Goal: Task Accomplishment & Management: Manage account settings

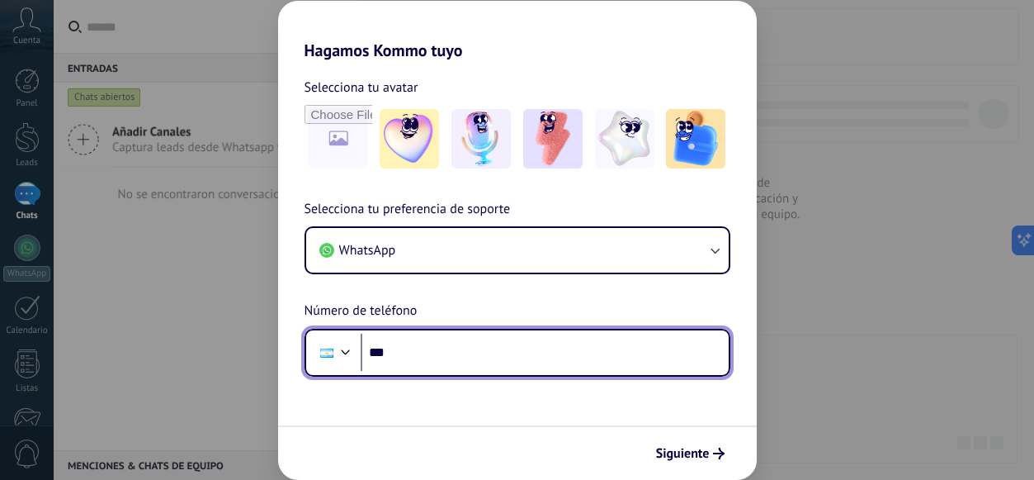
click at [398, 359] on input "***" at bounding box center [545, 353] width 368 height 38
type input "**********"
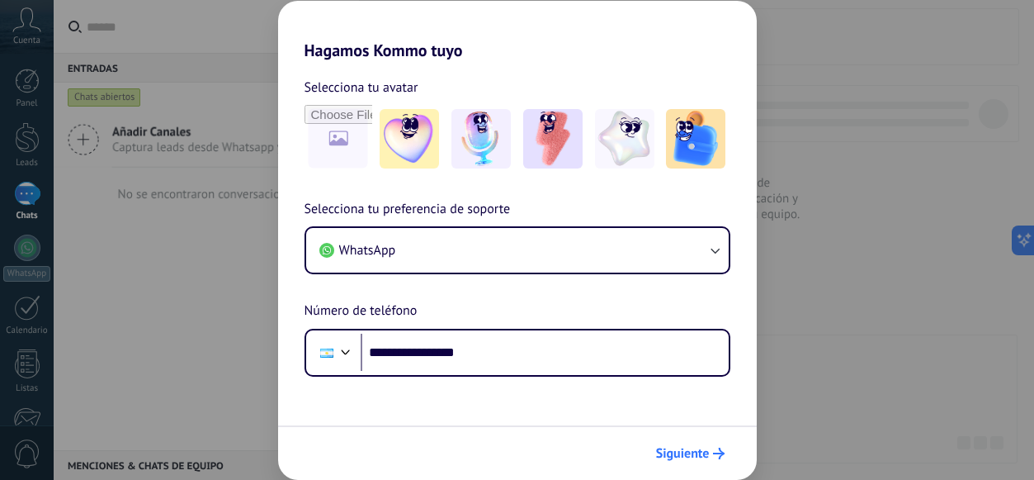
click at [709, 457] on span "Siguiente" at bounding box center [690, 453] width 69 height 12
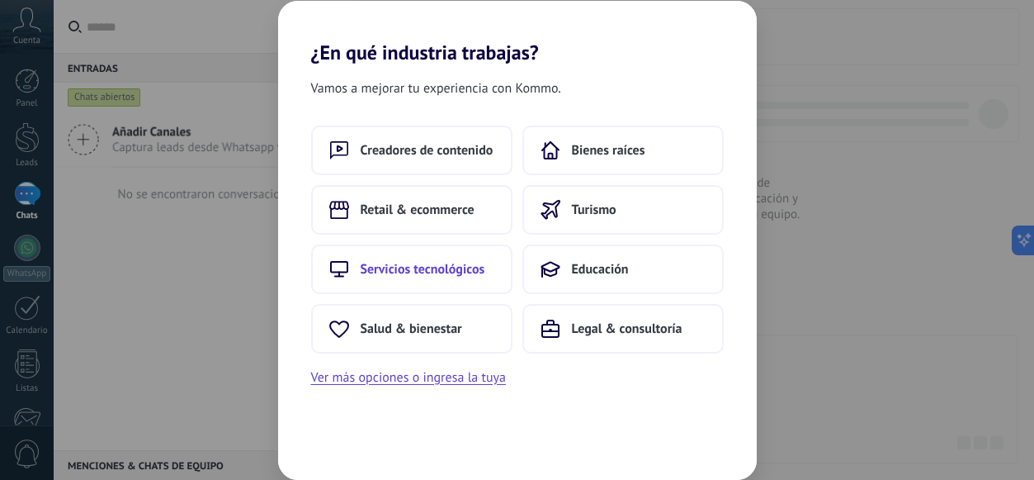
click at [481, 267] on span "Servicios tecnológicos" at bounding box center [423, 269] width 125 height 17
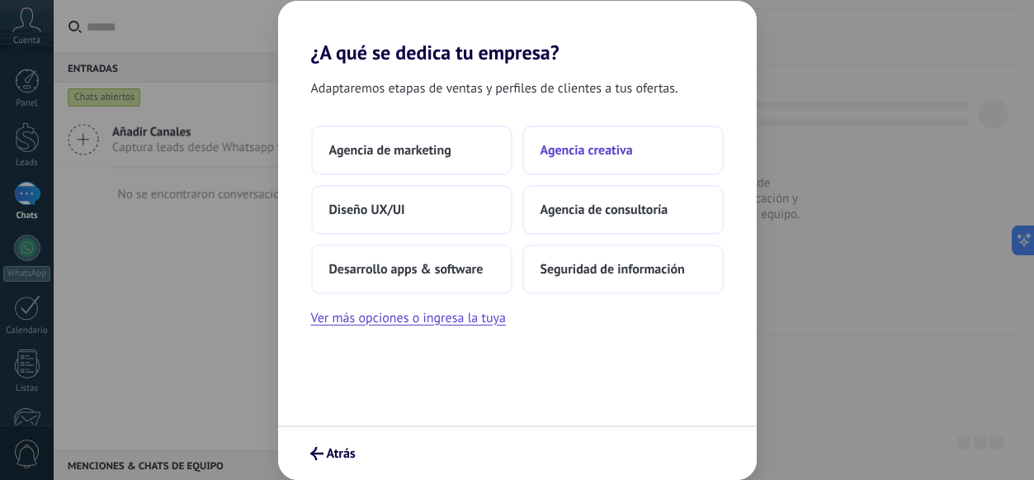
click at [601, 168] on button "Agencia creativa" at bounding box center [623, 150] width 201 height 50
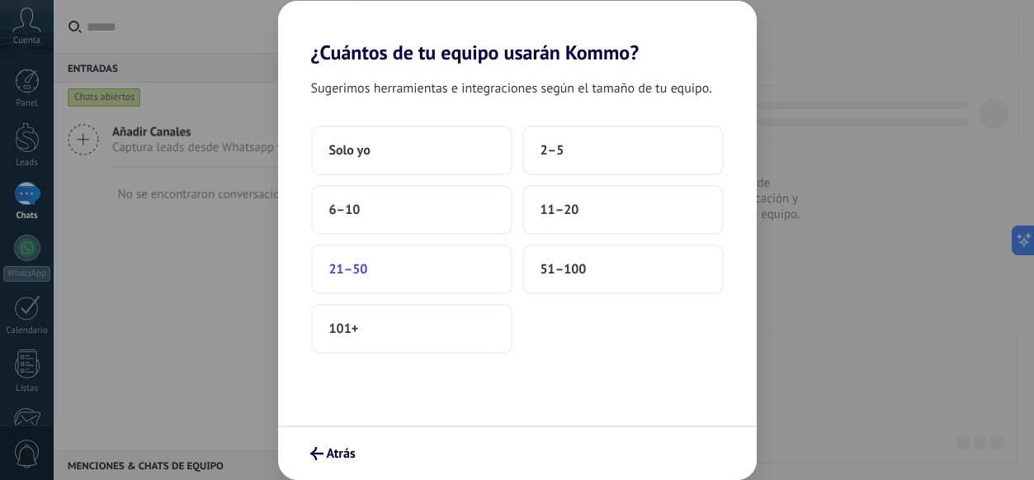
click at [490, 277] on button "21–50" at bounding box center [411, 269] width 201 height 50
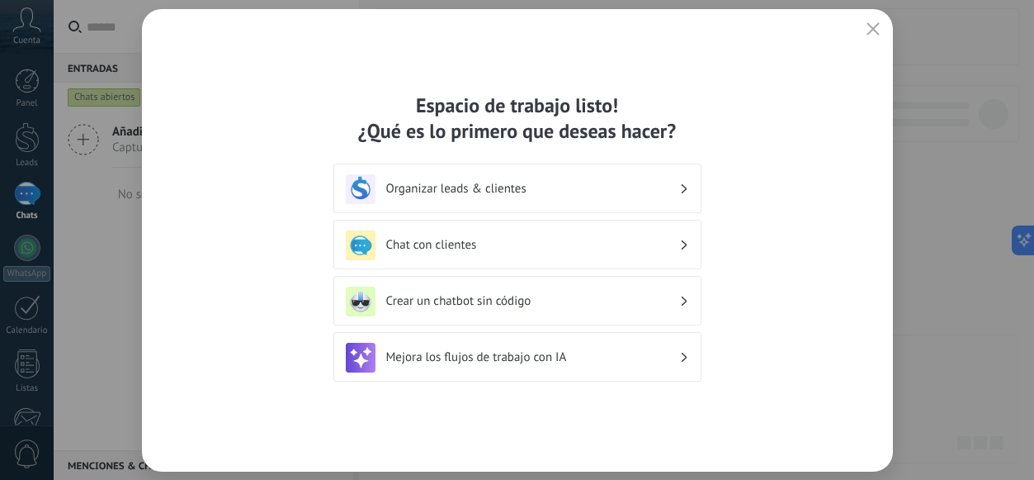
click at [584, 257] on div "Chat con clientes" at bounding box center [517, 245] width 343 height 30
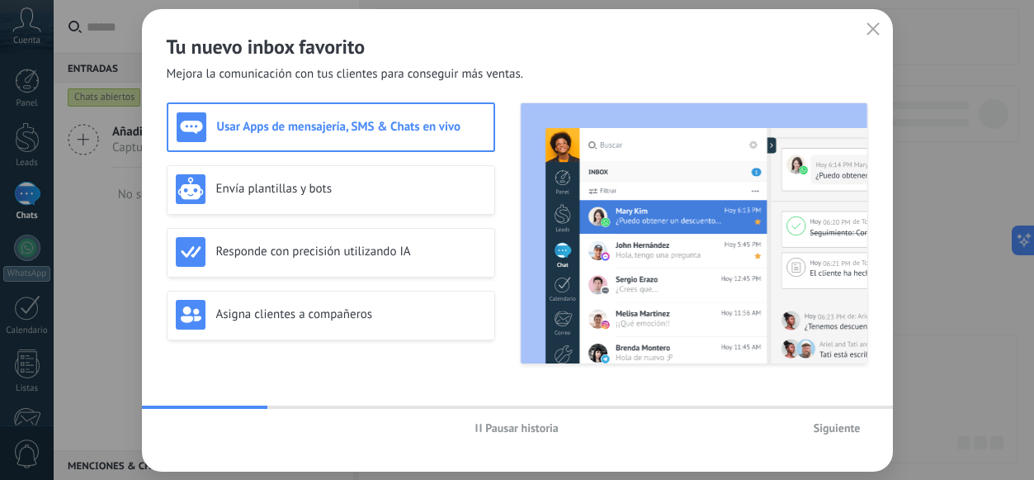
click at [871, 30] on use "button" at bounding box center [873, 28] width 12 height 12
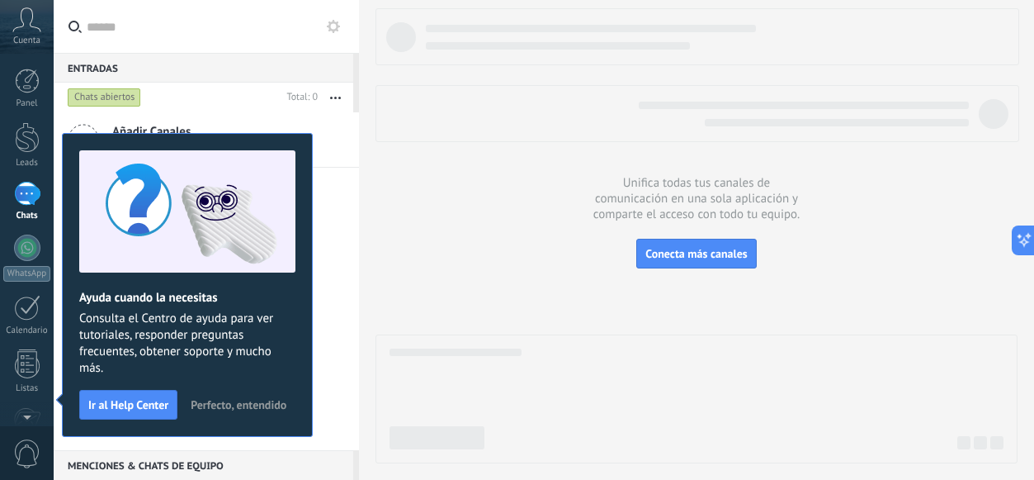
click at [23, 30] on icon at bounding box center [26, 19] width 29 height 25
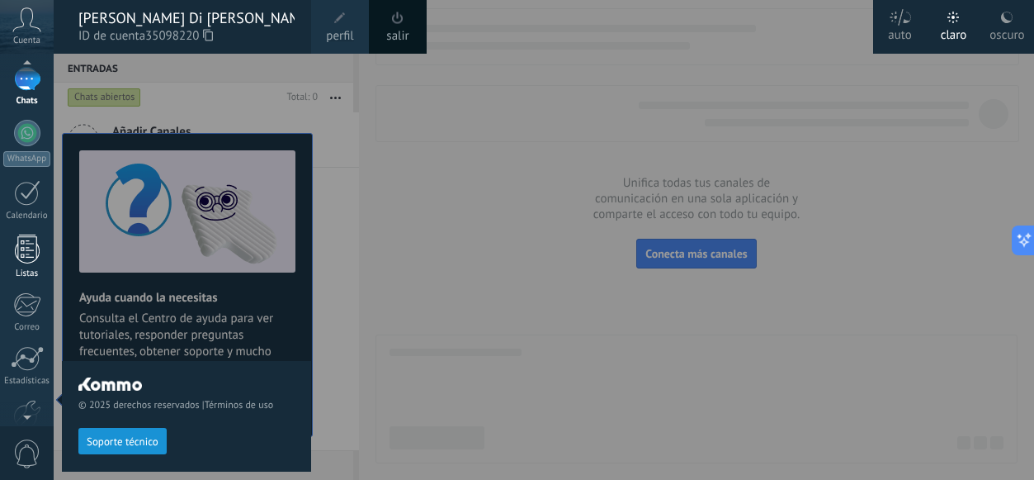
scroll to position [207, 0]
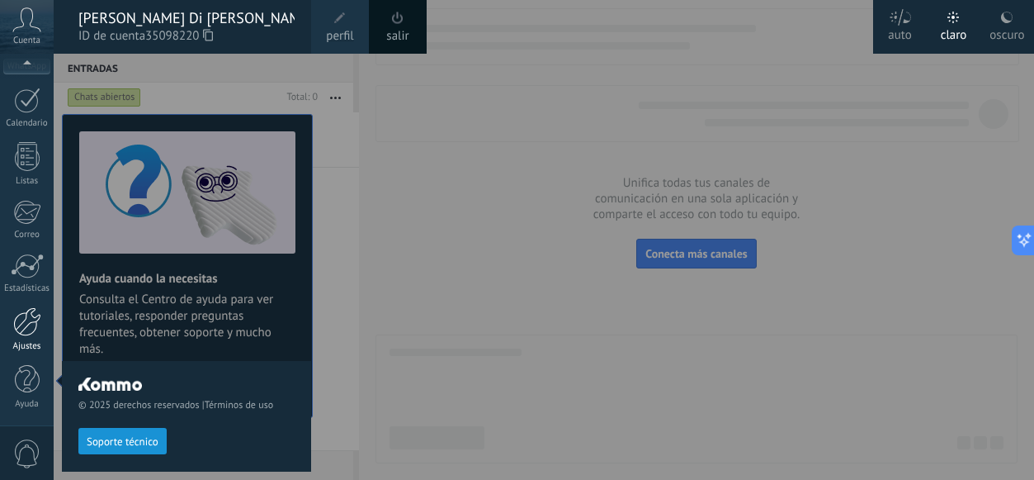
click at [26, 322] on div at bounding box center [27, 321] width 28 height 29
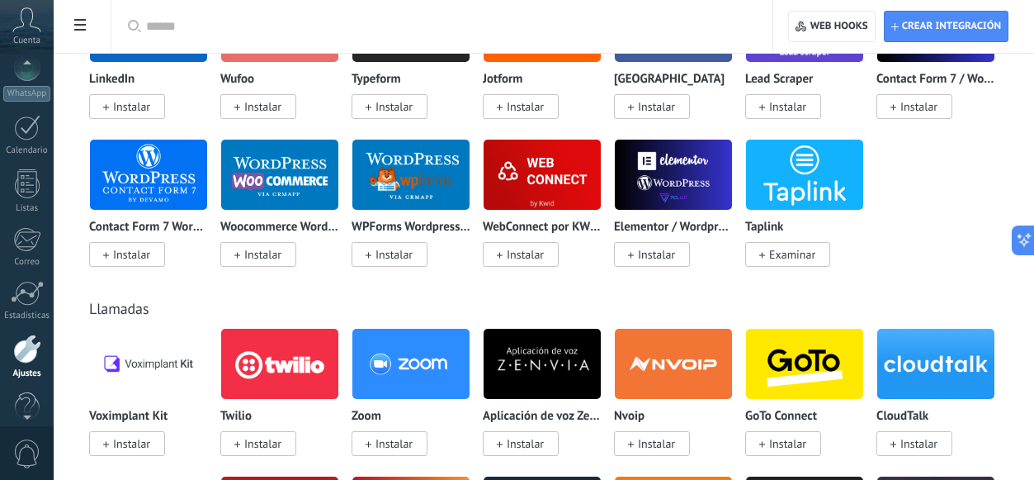
scroll to position [170, 0]
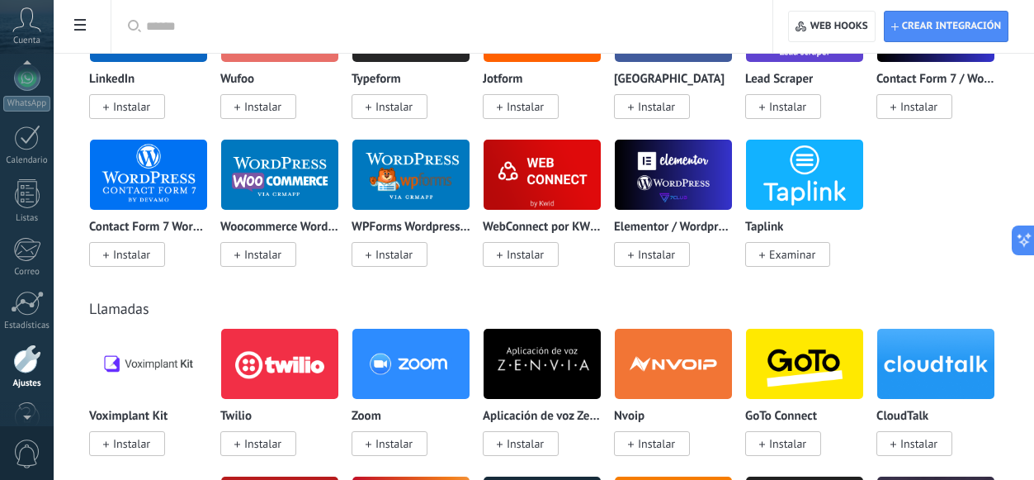
click at [28, 35] on span "Cuenta" at bounding box center [26, 40] width 27 height 11
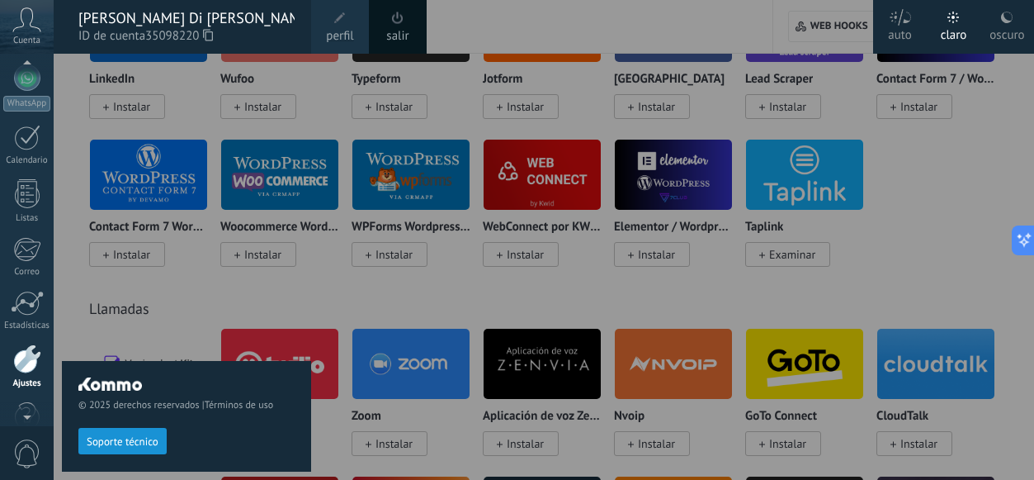
click at [333, 38] on span "perfil" at bounding box center [339, 36] width 27 height 18
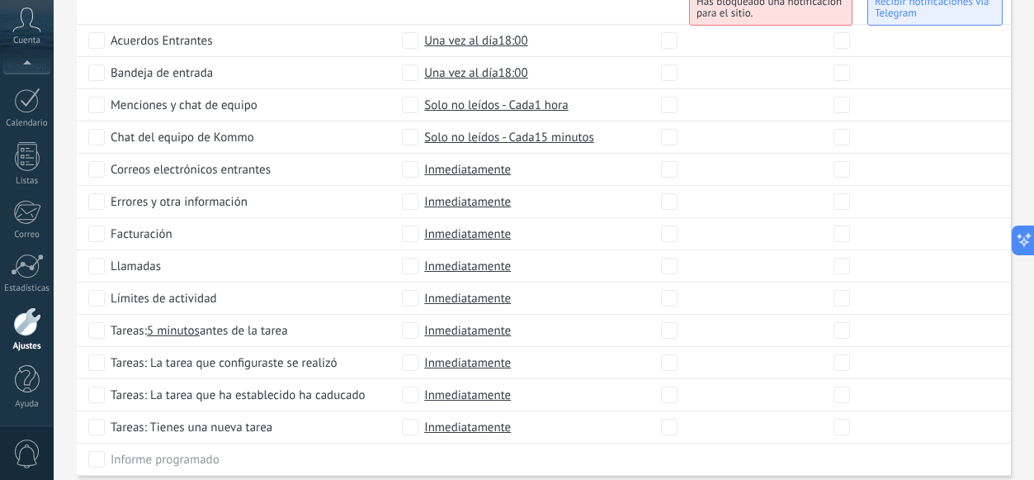
scroll to position [821, 0]
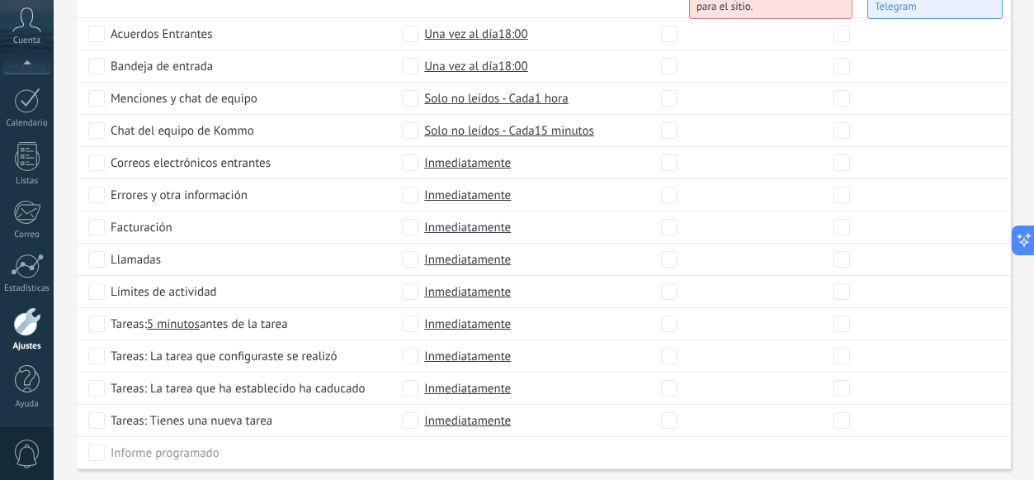
click at [32, 334] on div at bounding box center [27, 321] width 28 height 29
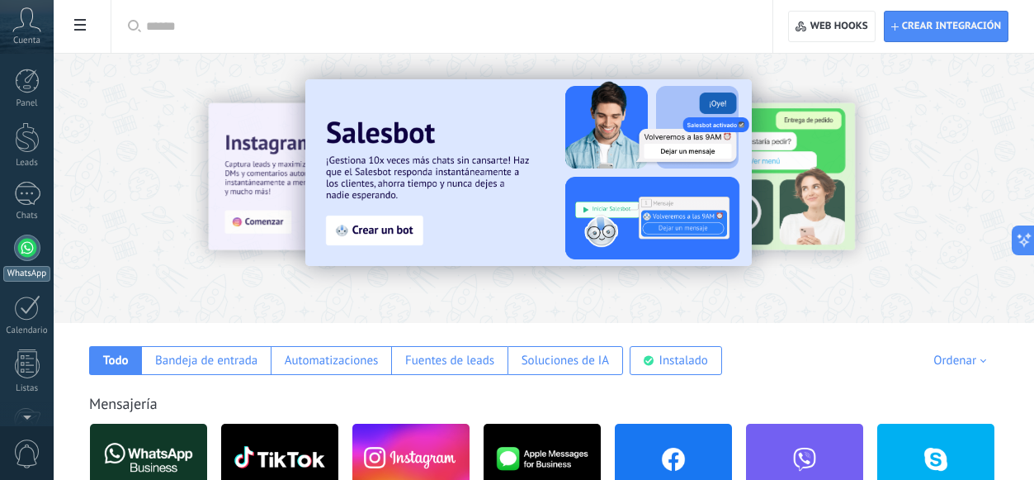
click at [22, 248] on div at bounding box center [27, 247] width 26 height 26
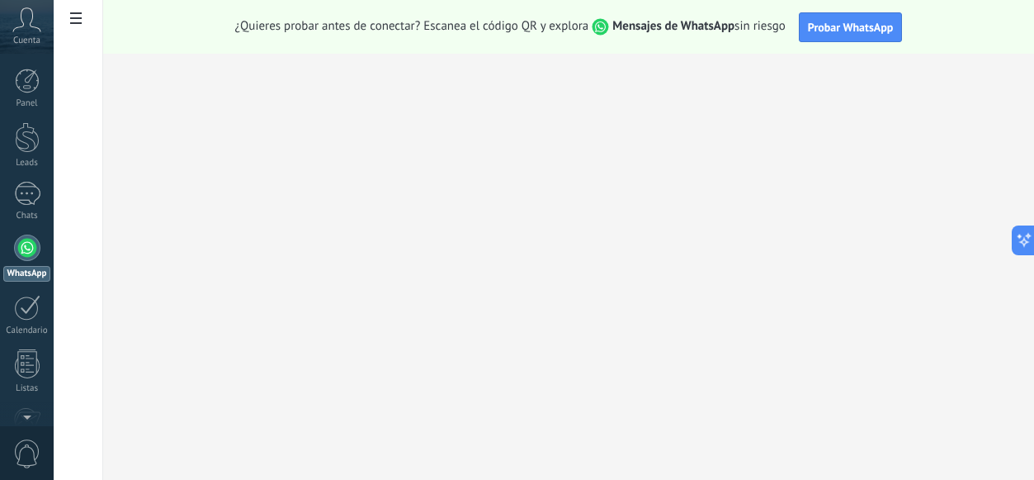
click at [32, 20] on use at bounding box center [27, 19] width 28 height 24
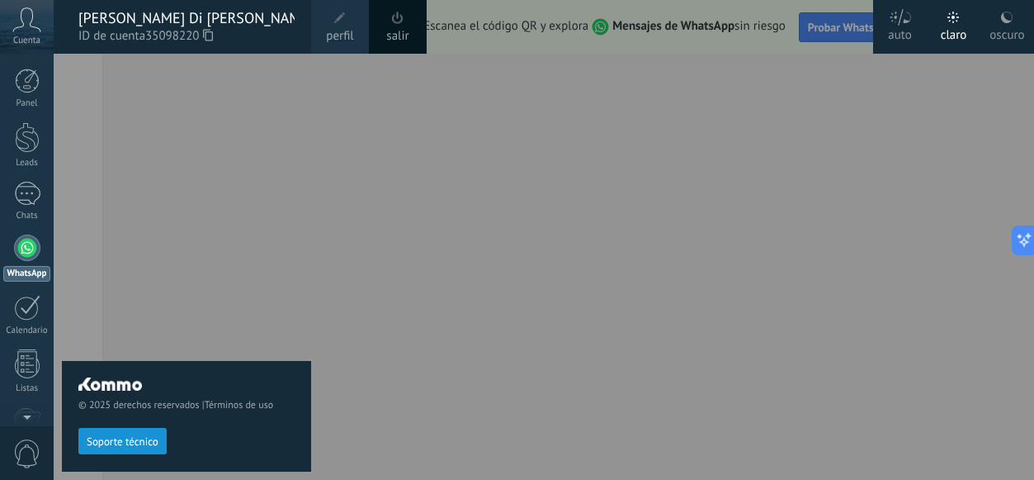
click at [1010, 23] on icon at bounding box center [1007, 17] width 13 height 13
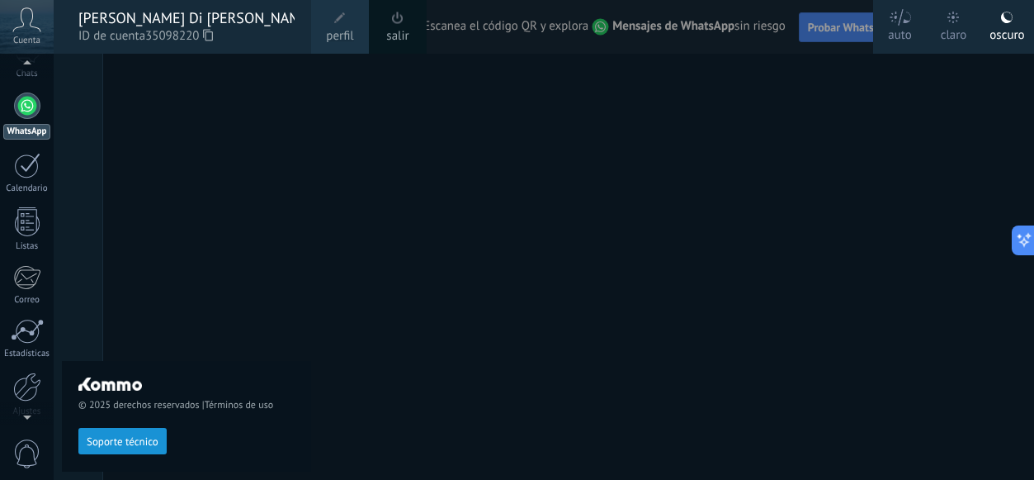
scroll to position [207, 0]
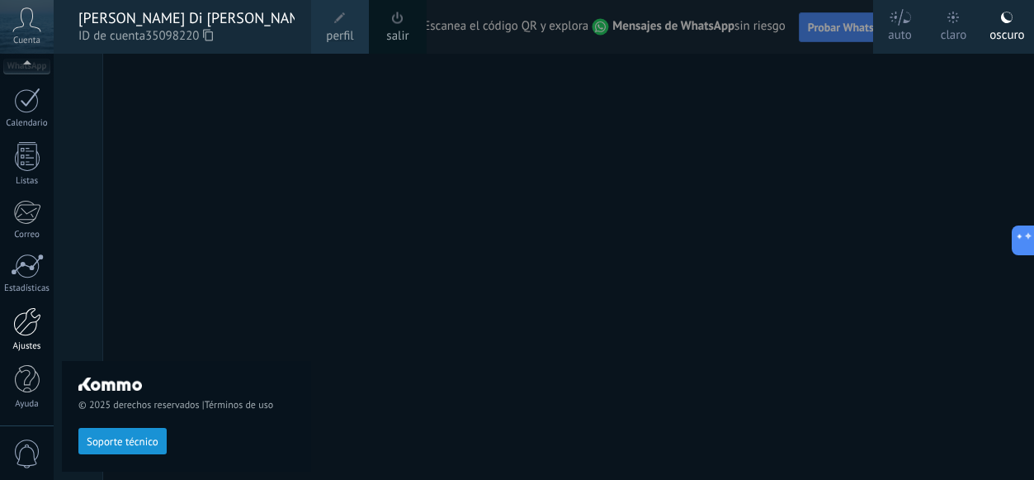
click at [36, 327] on div at bounding box center [27, 321] width 28 height 29
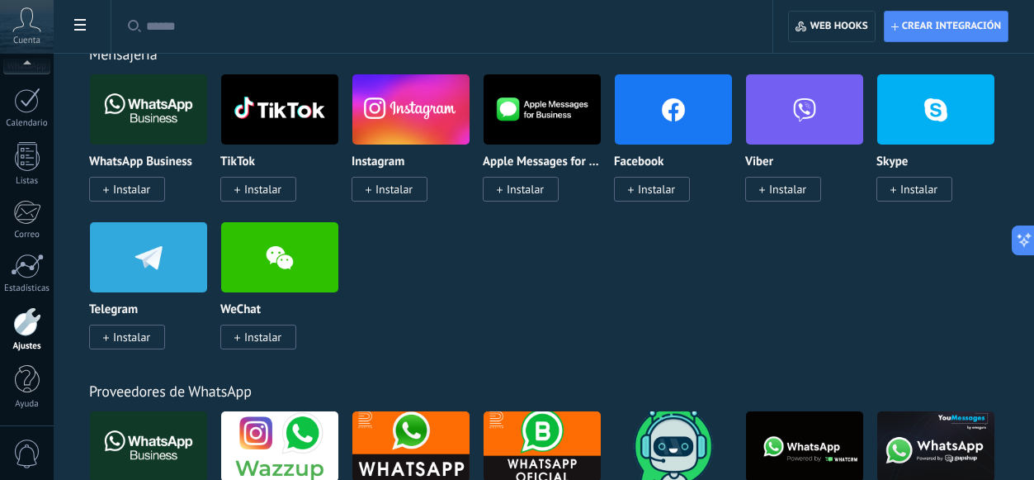
scroll to position [404, 0]
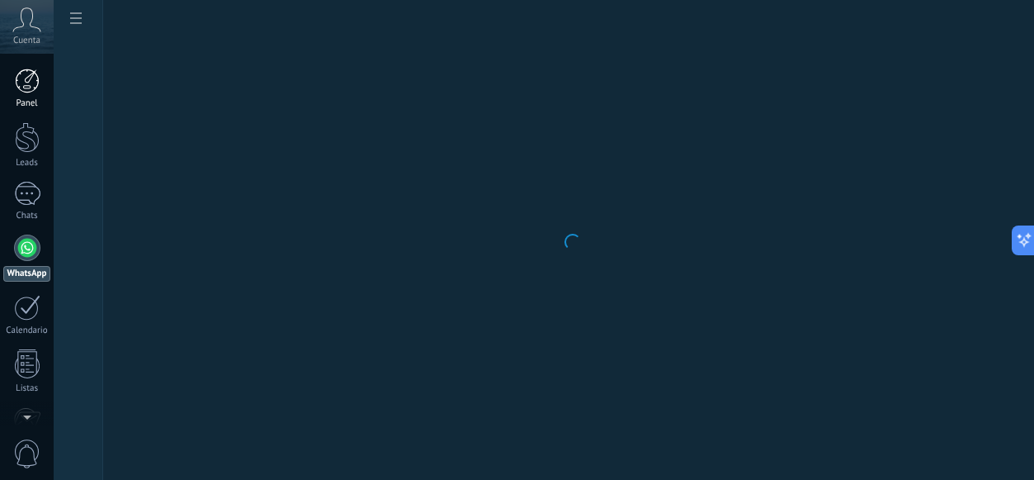
click at [32, 92] on div at bounding box center [27, 81] width 25 height 25
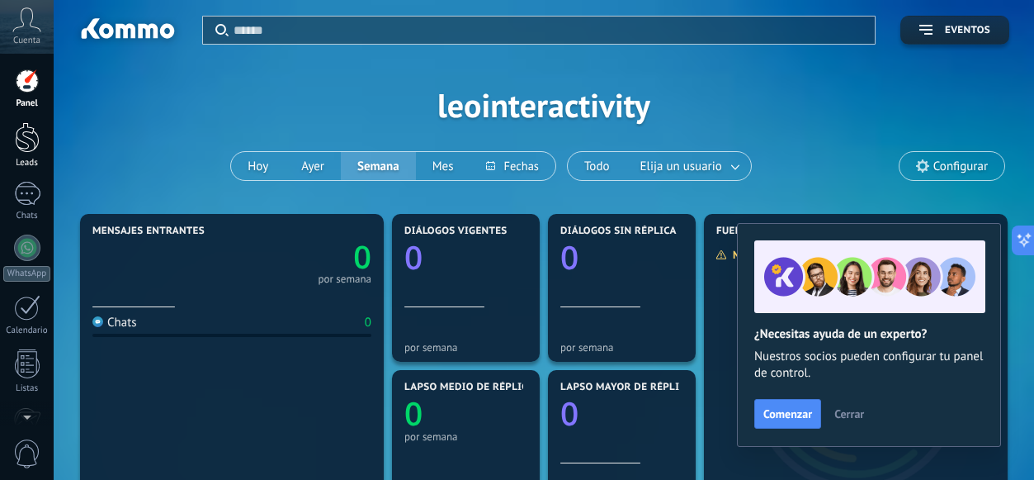
click at [35, 147] on div at bounding box center [27, 137] width 25 height 31
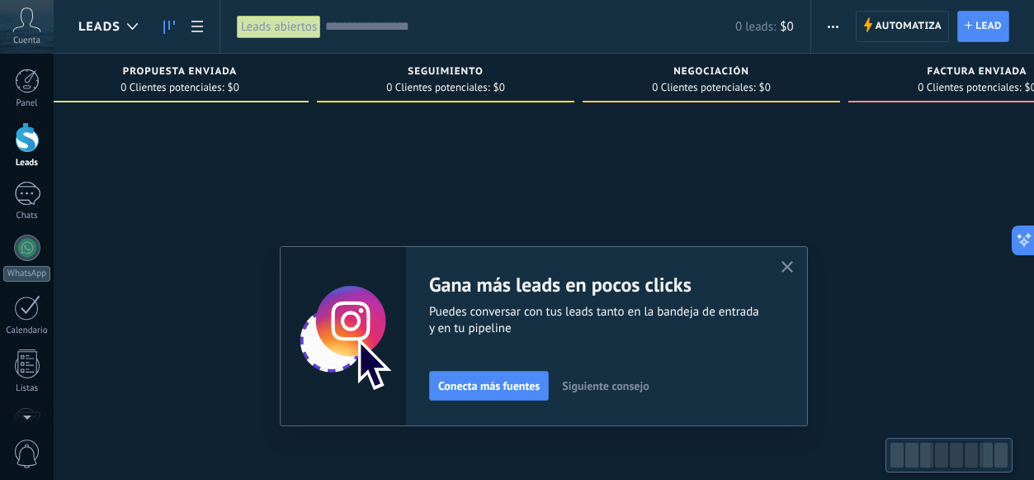
scroll to position [0, 1187]
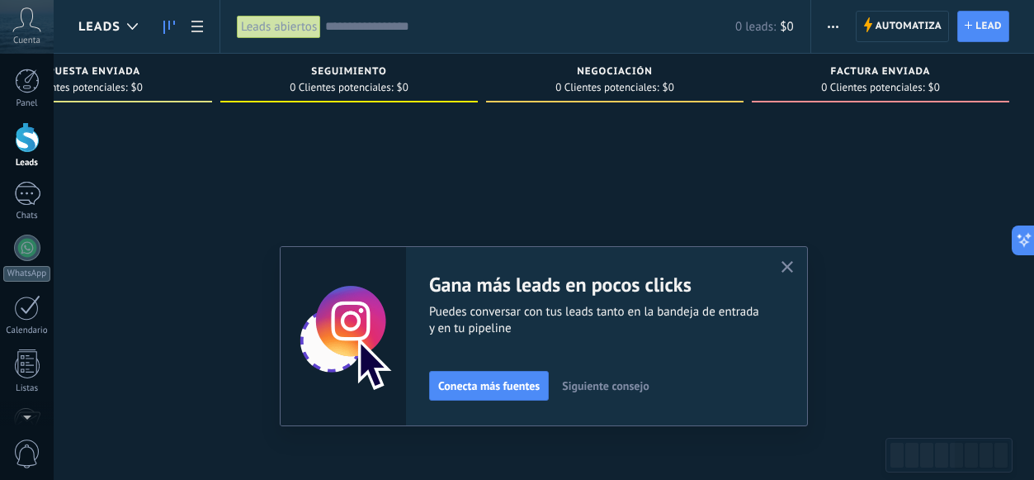
click at [835, 35] on span "button" at bounding box center [833, 26] width 11 height 31
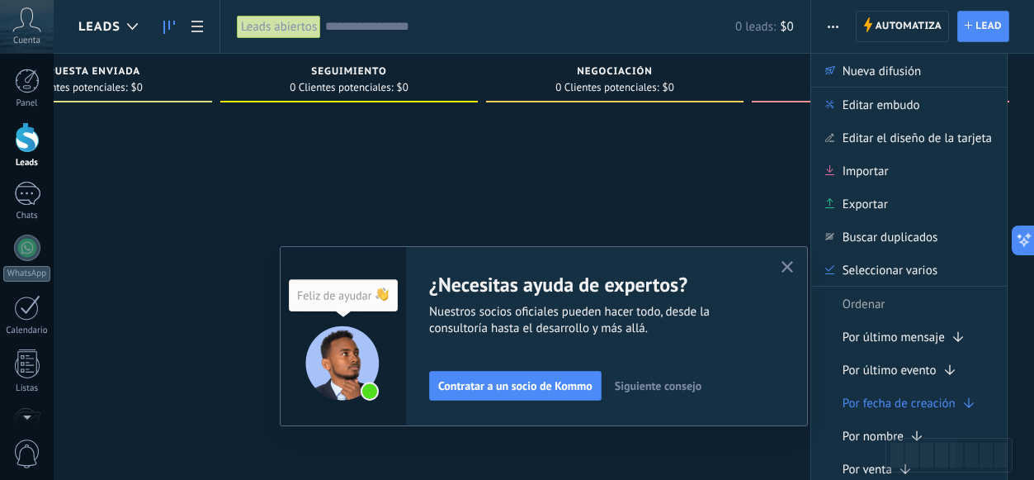
click at [596, 195] on div at bounding box center [615, 242] width 258 height 264
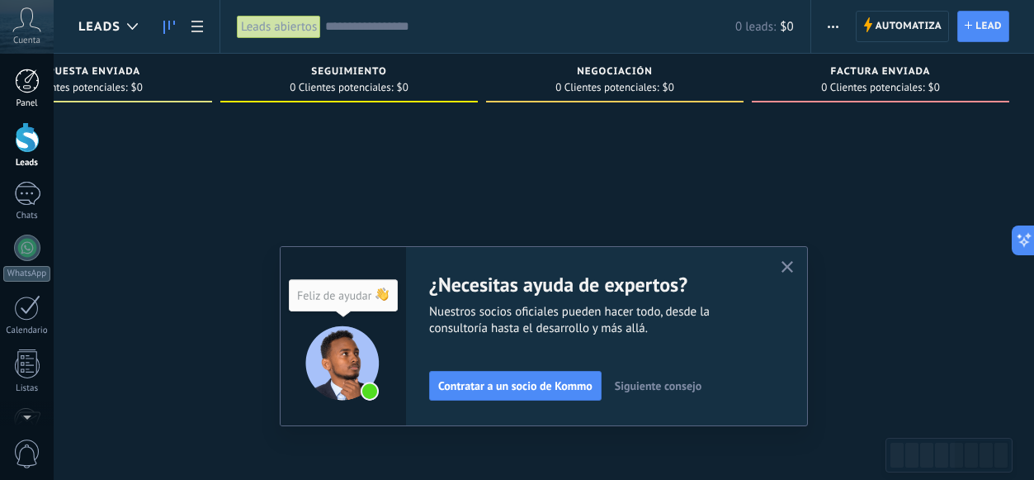
click at [37, 94] on link "Panel" at bounding box center [27, 89] width 54 height 40
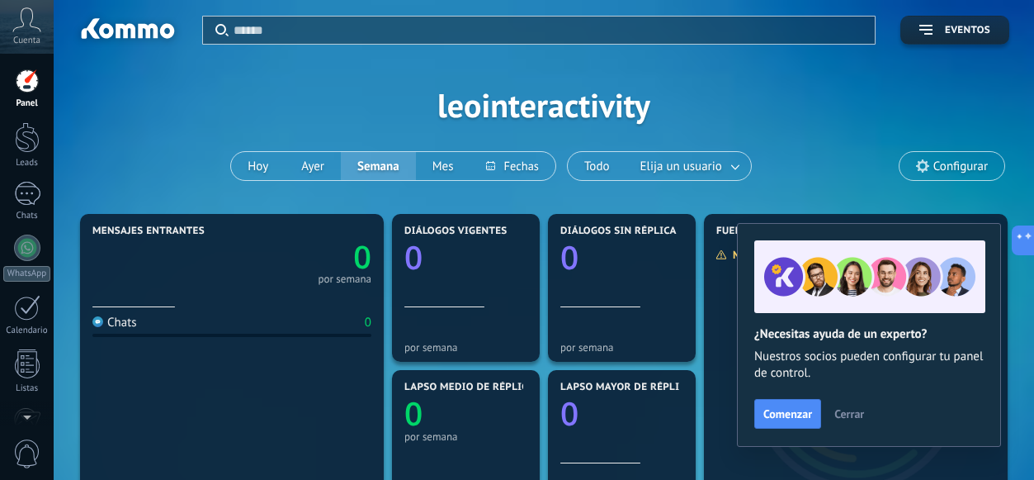
click at [33, 31] on icon at bounding box center [26, 19] width 29 height 25
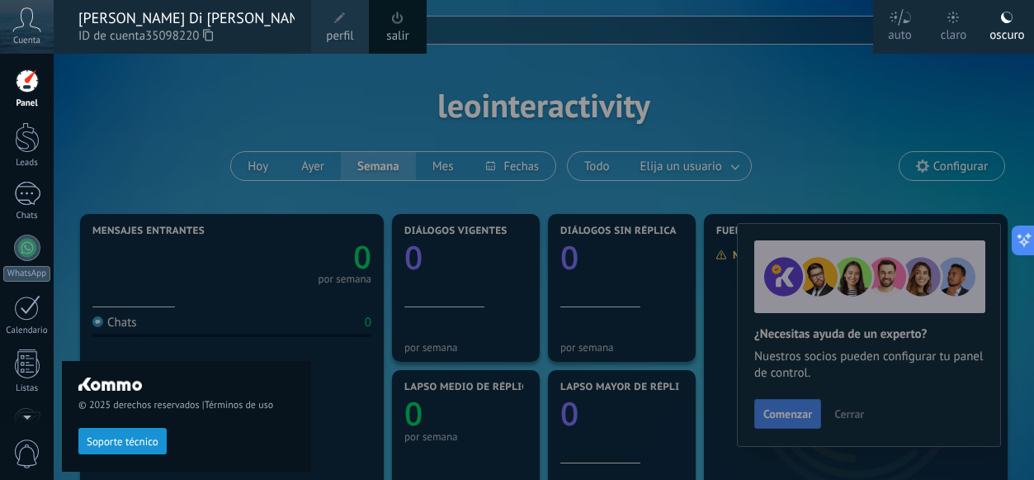
click at [395, 26] on span at bounding box center [398, 18] width 18 height 18
